Goal: Navigation & Orientation: Understand site structure

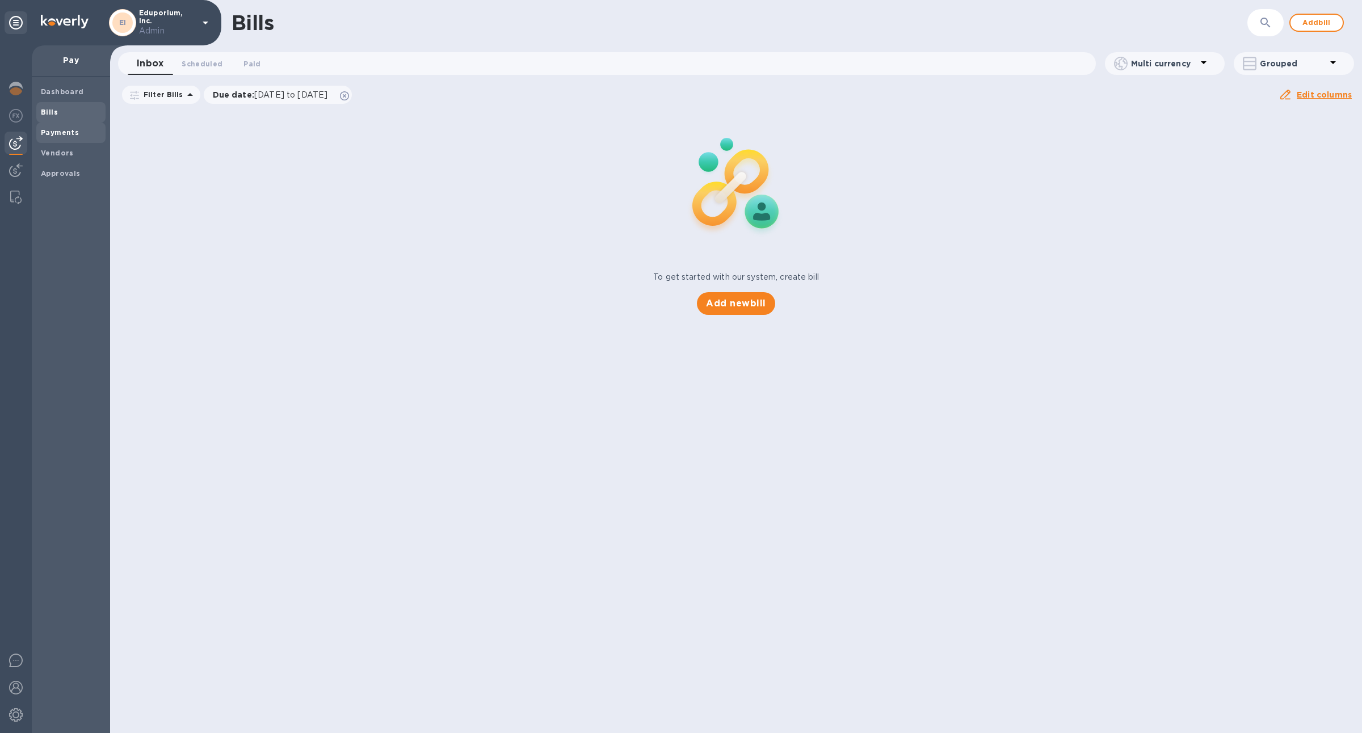
click at [64, 136] on span "Payments" at bounding box center [60, 132] width 38 height 11
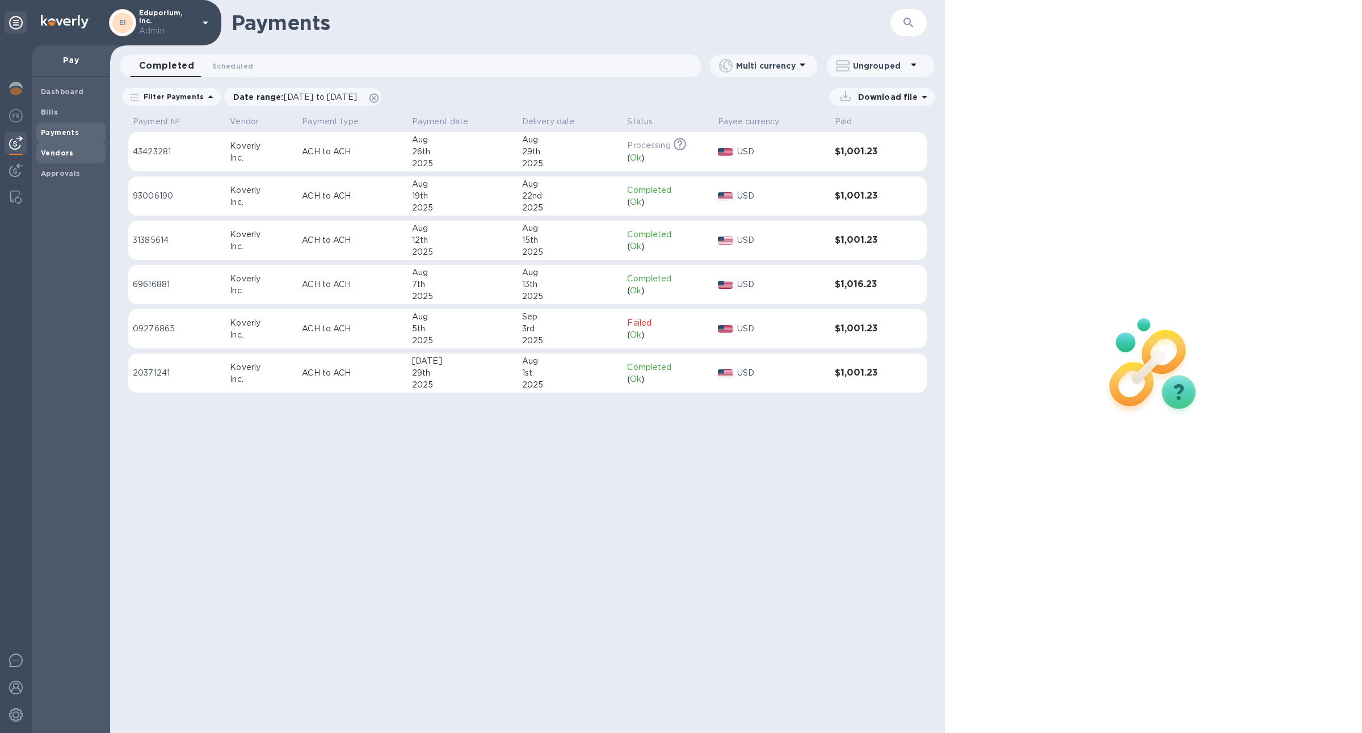
click at [71, 153] on span "Vendors" at bounding box center [71, 153] width 60 height 11
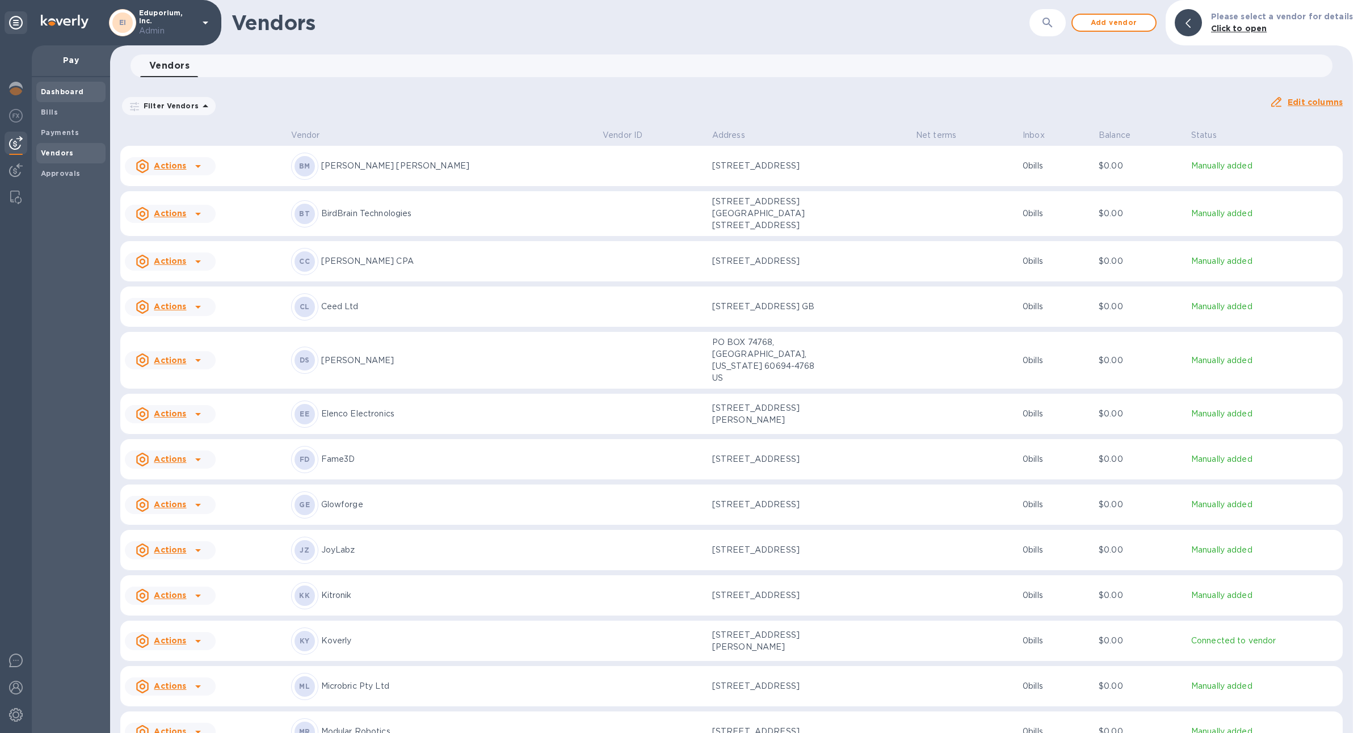
click at [61, 90] on b "Dashboard" at bounding box center [62, 91] width 43 height 9
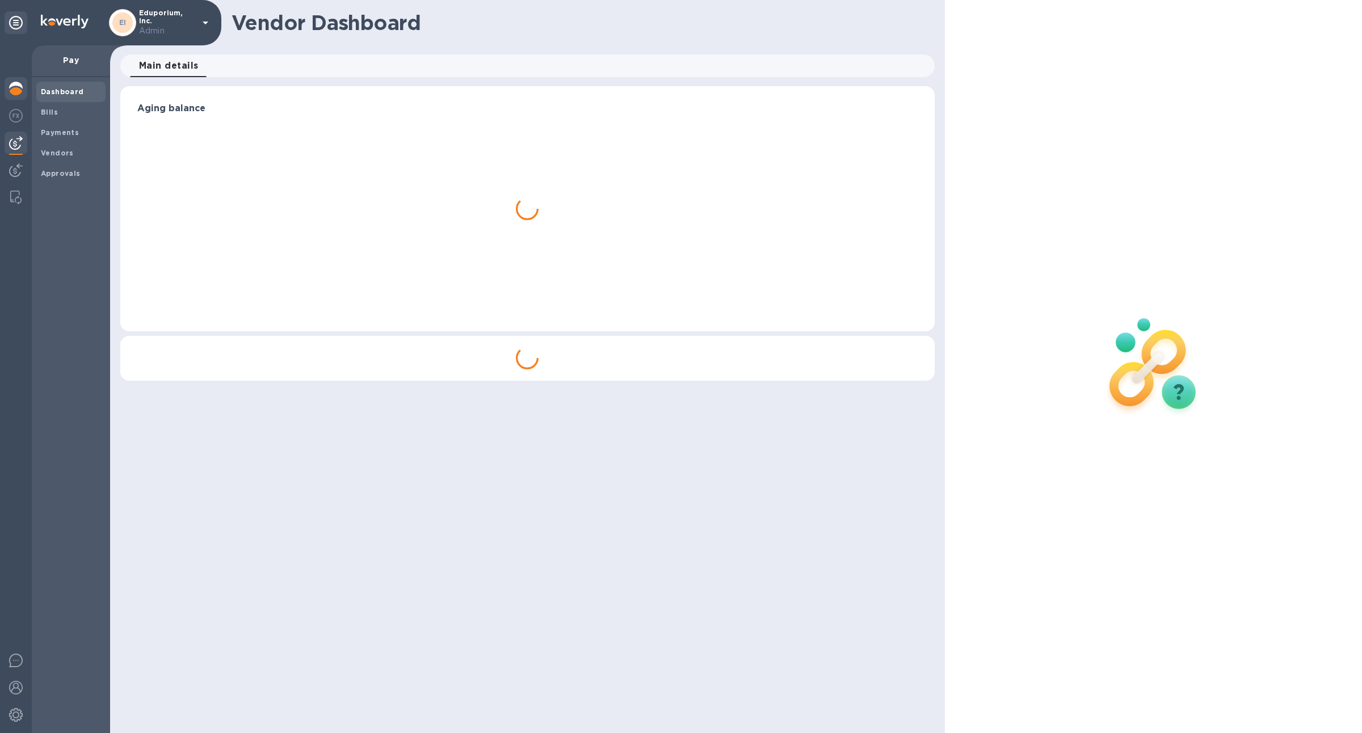
click at [13, 91] on img at bounding box center [16, 89] width 14 height 14
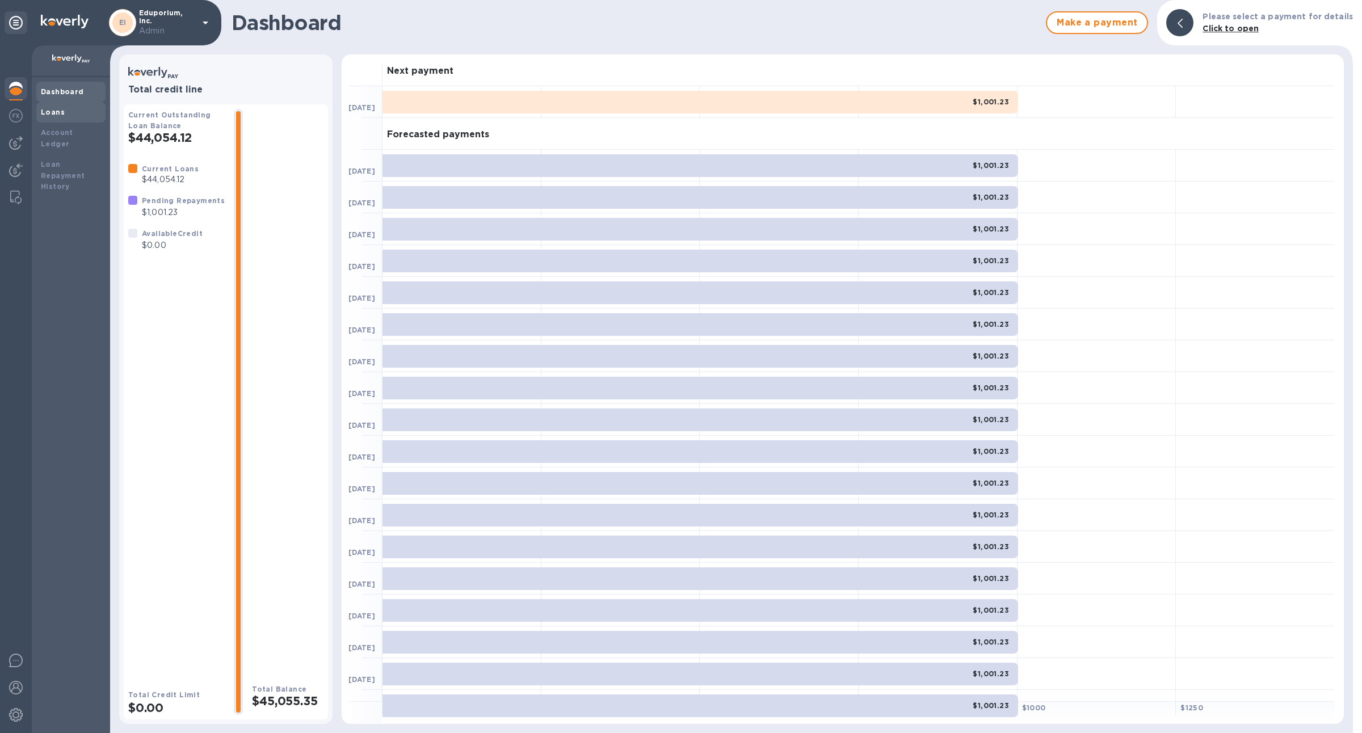
click at [76, 111] on div "Loans" at bounding box center [71, 112] width 60 height 11
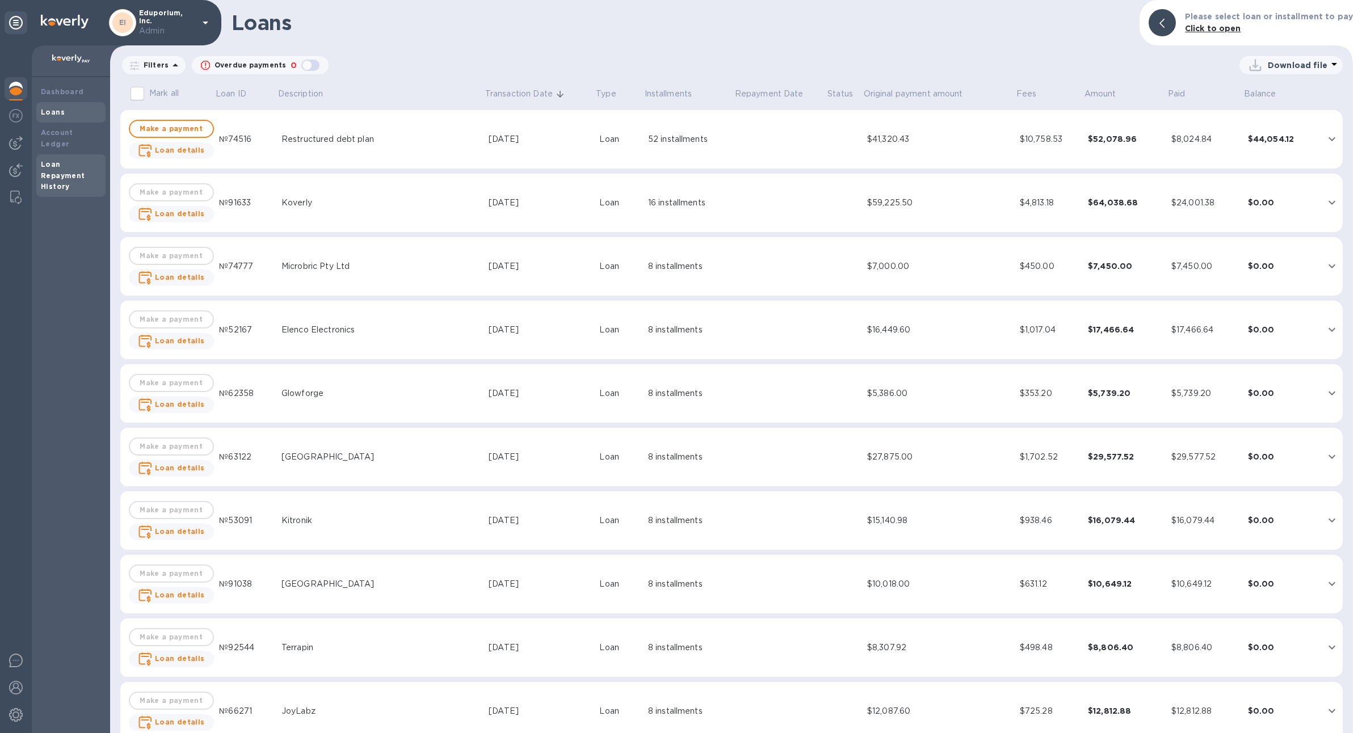
click at [73, 159] on div "Loan Repayment History" at bounding box center [71, 176] width 60 height 34
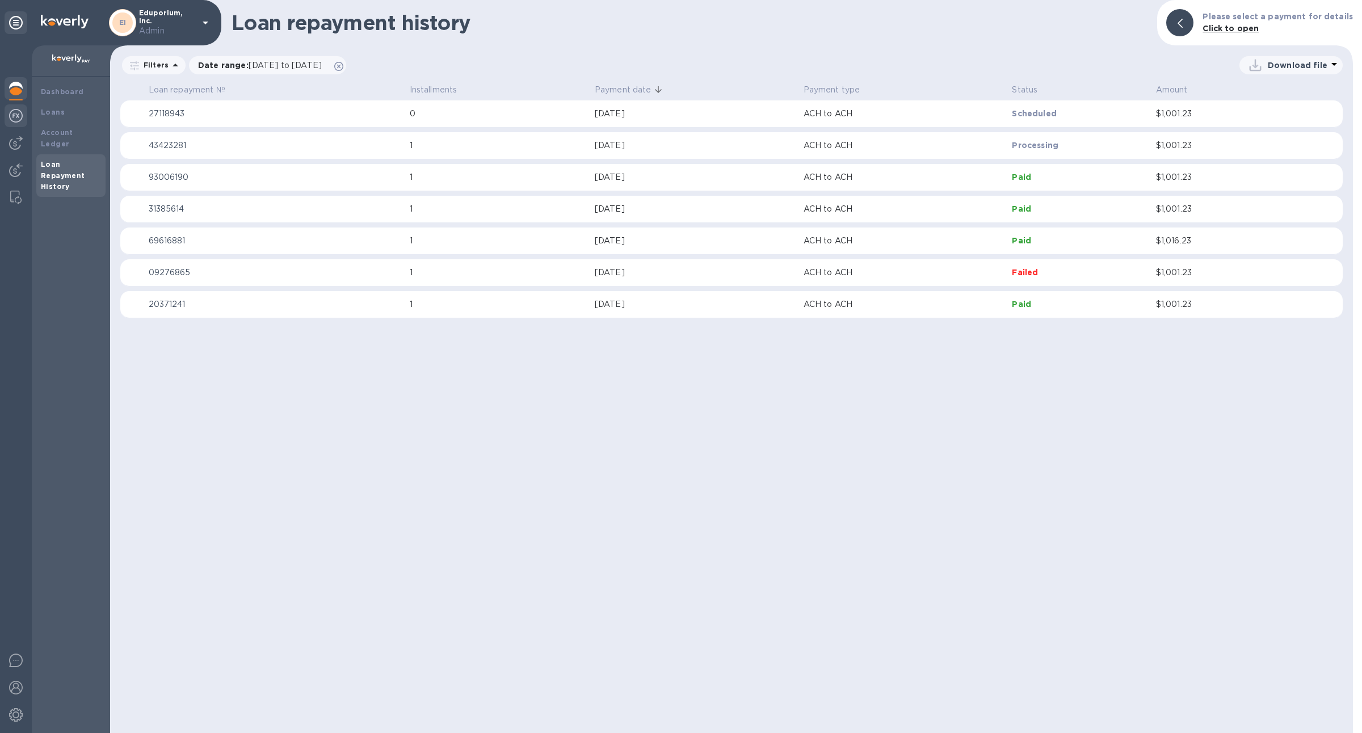
click at [16, 124] on div at bounding box center [16, 116] width 23 height 25
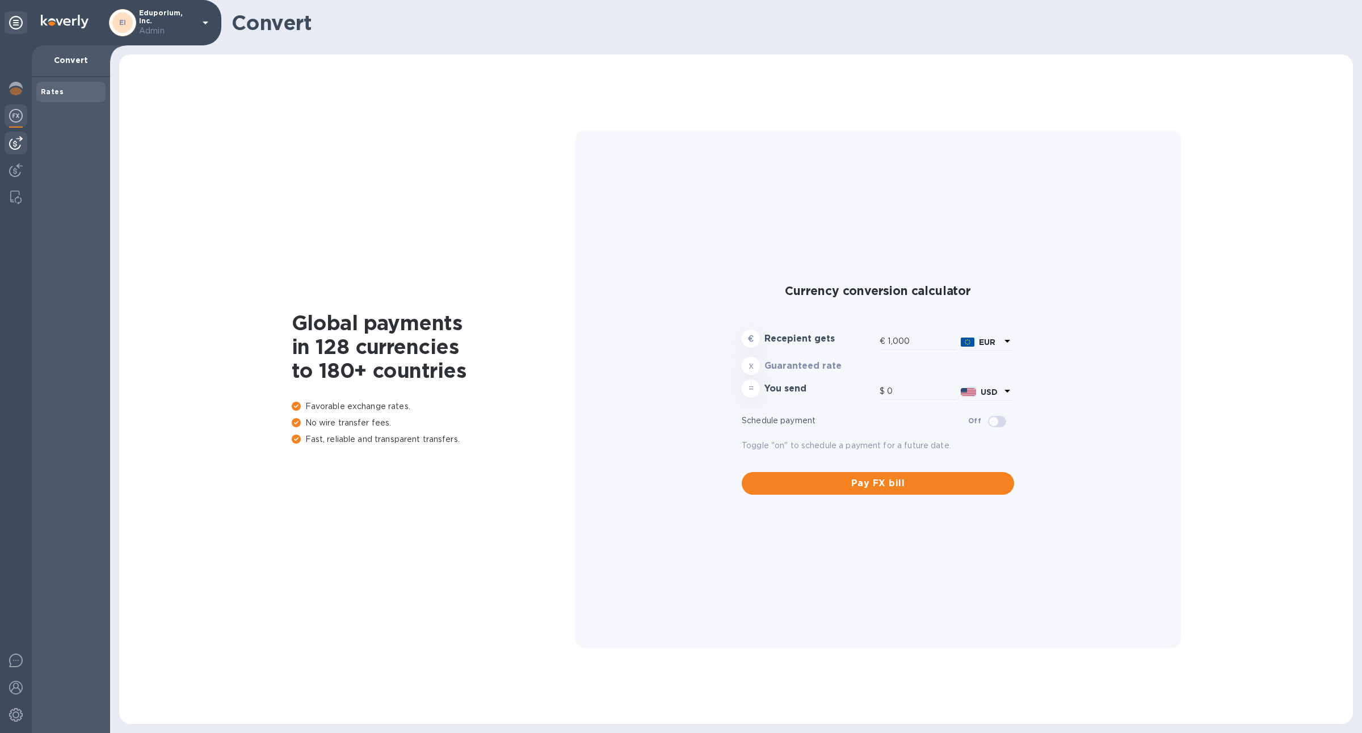
click at [14, 142] on img at bounding box center [16, 143] width 14 height 14
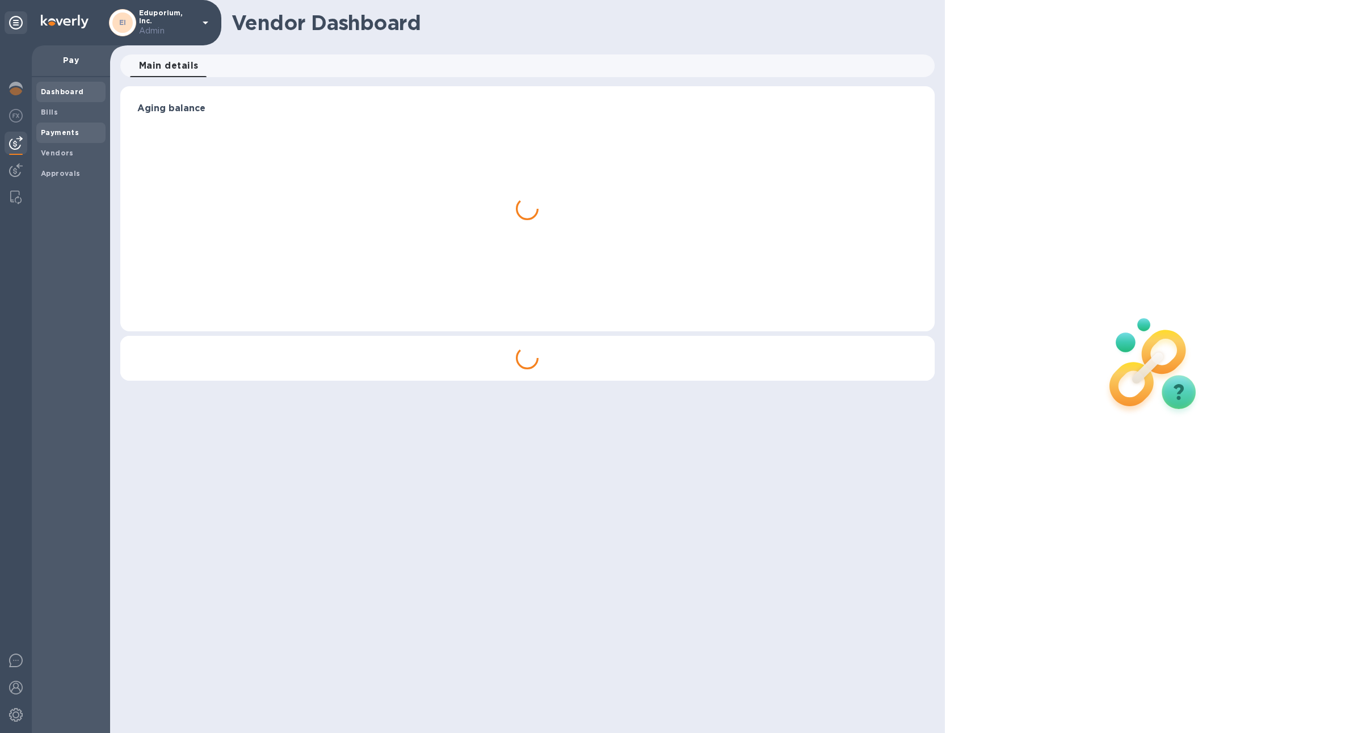
click at [66, 131] on b "Payments" at bounding box center [60, 132] width 38 height 9
